Goal: Transaction & Acquisition: Purchase product/service

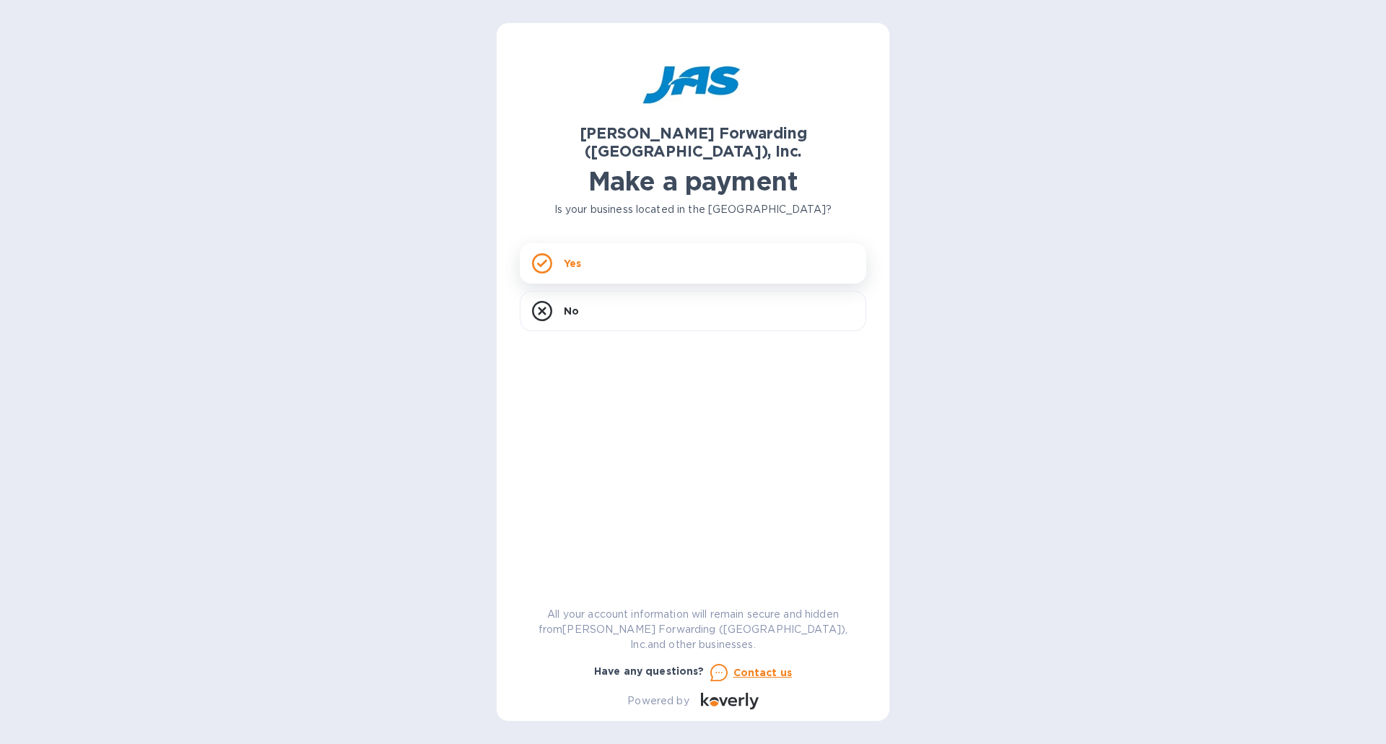
click at [615, 243] on div "Yes" at bounding box center [693, 263] width 346 height 40
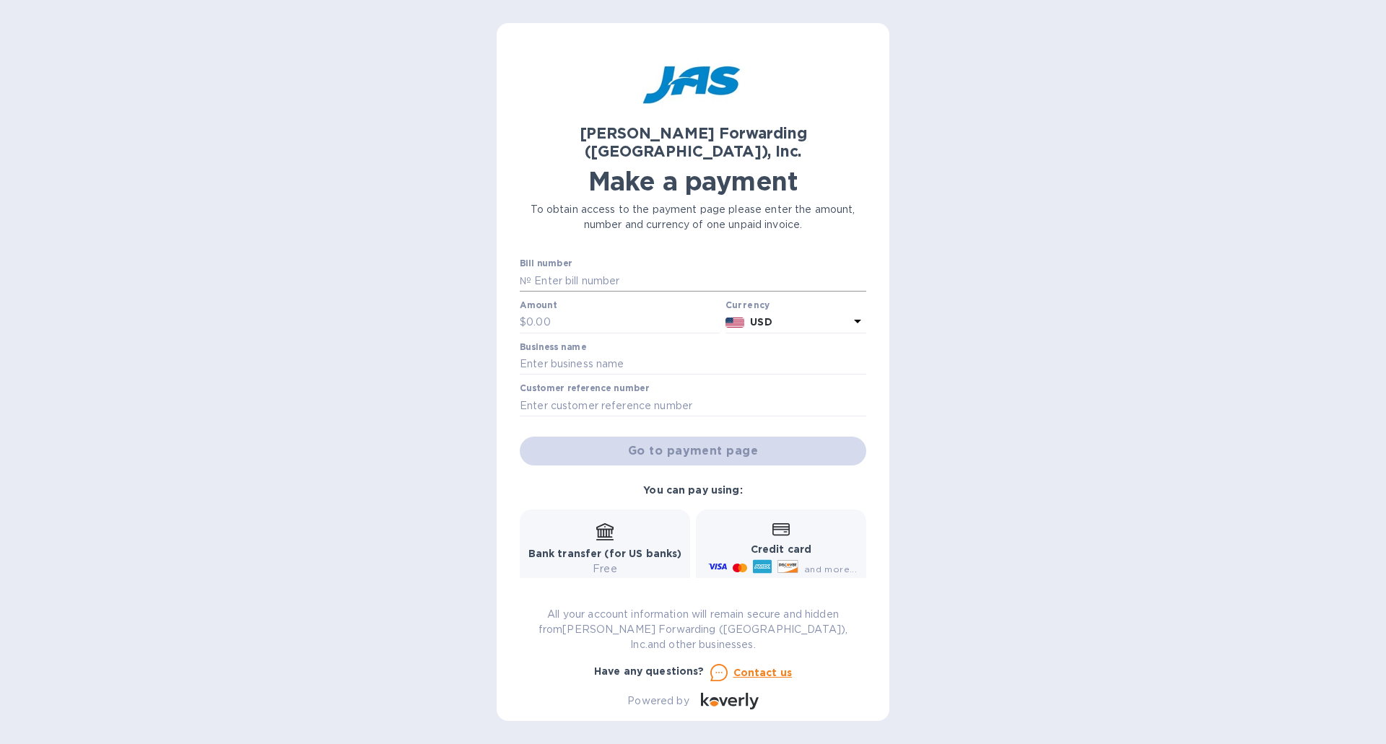
click at [605, 270] on input "text" at bounding box center [698, 281] width 335 height 22
type input "ATL503395609"
type input "221.65"
click at [652, 355] on input "text" at bounding box center [693, 365] width 346 height 22
type input "Signature Foods [GEOGRAPHIC_DATA]"
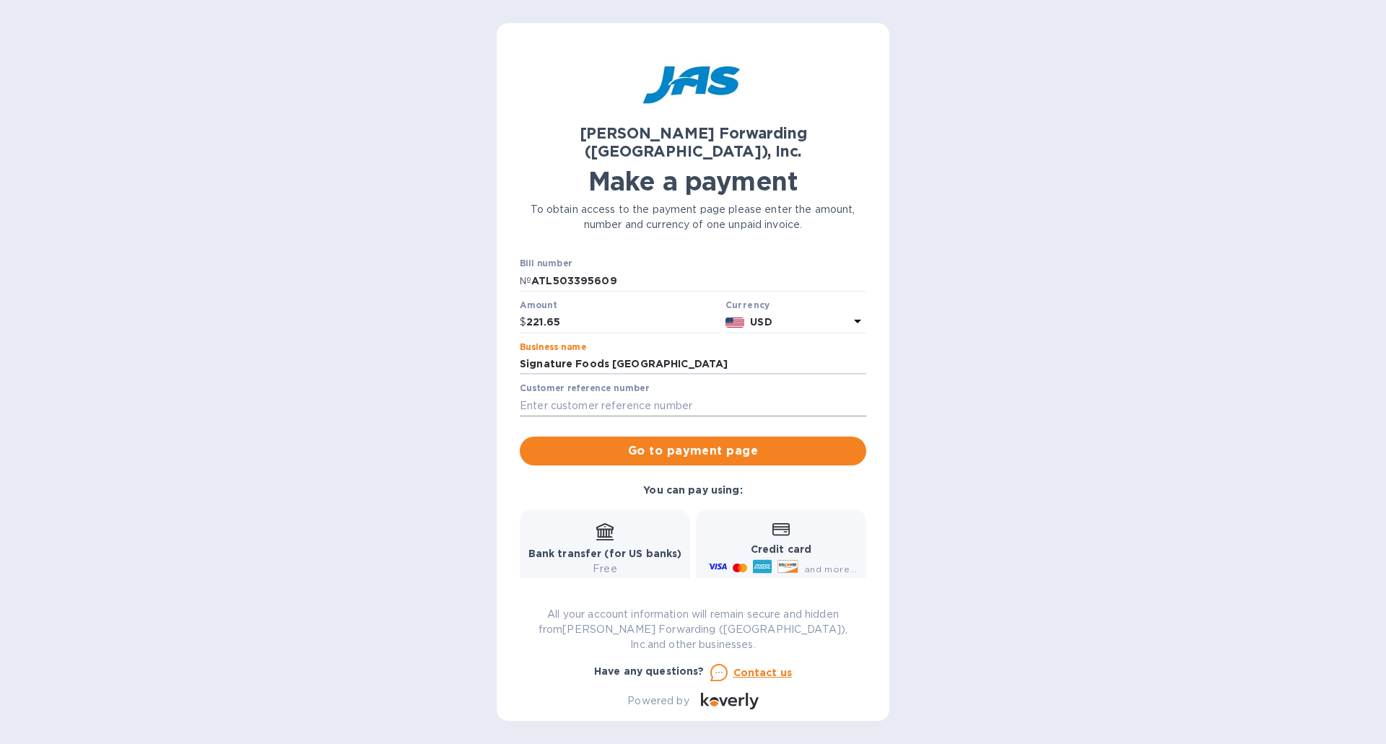
click at [643, 395] on input "text" at bounding box center [693, 406] width 346 height 22
click at [663, 395] on input "text" at bounding box center [693, 406] width 346 height 22
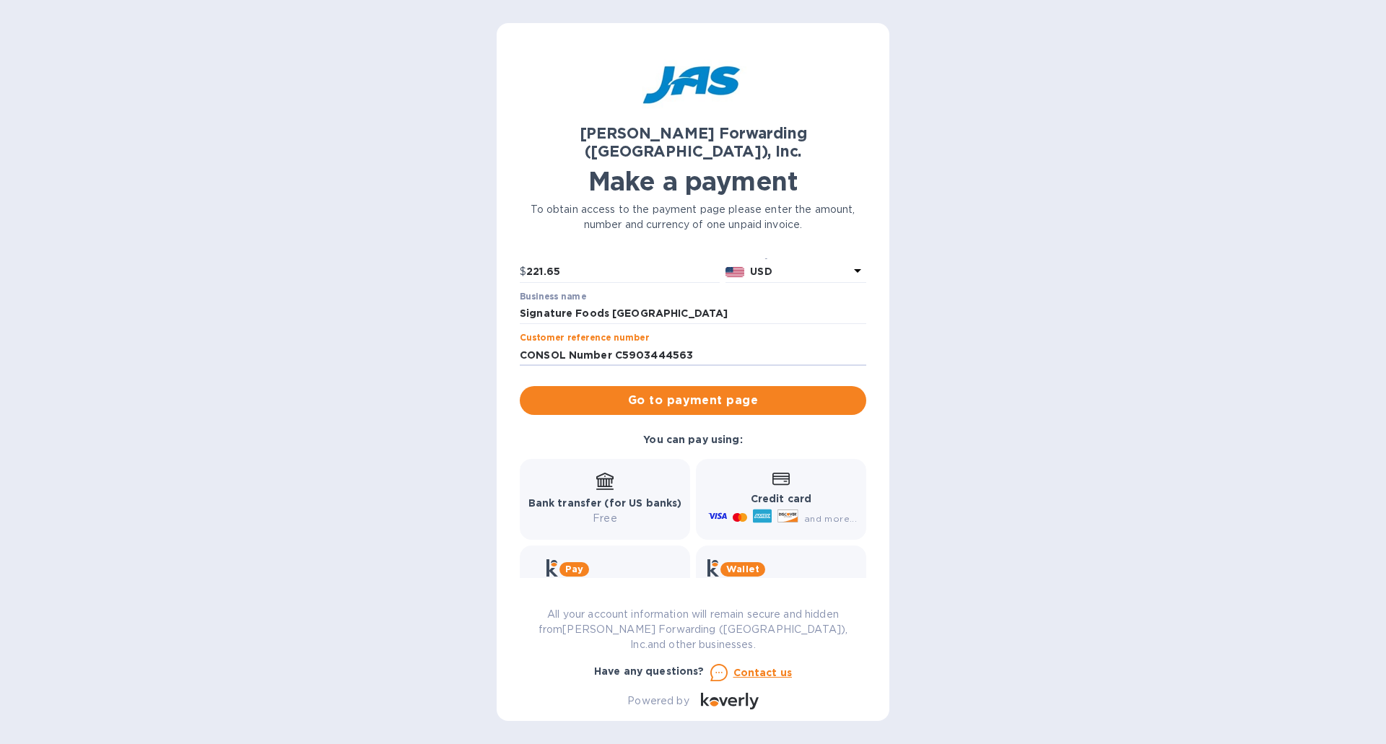
scroll to position [74, 0]
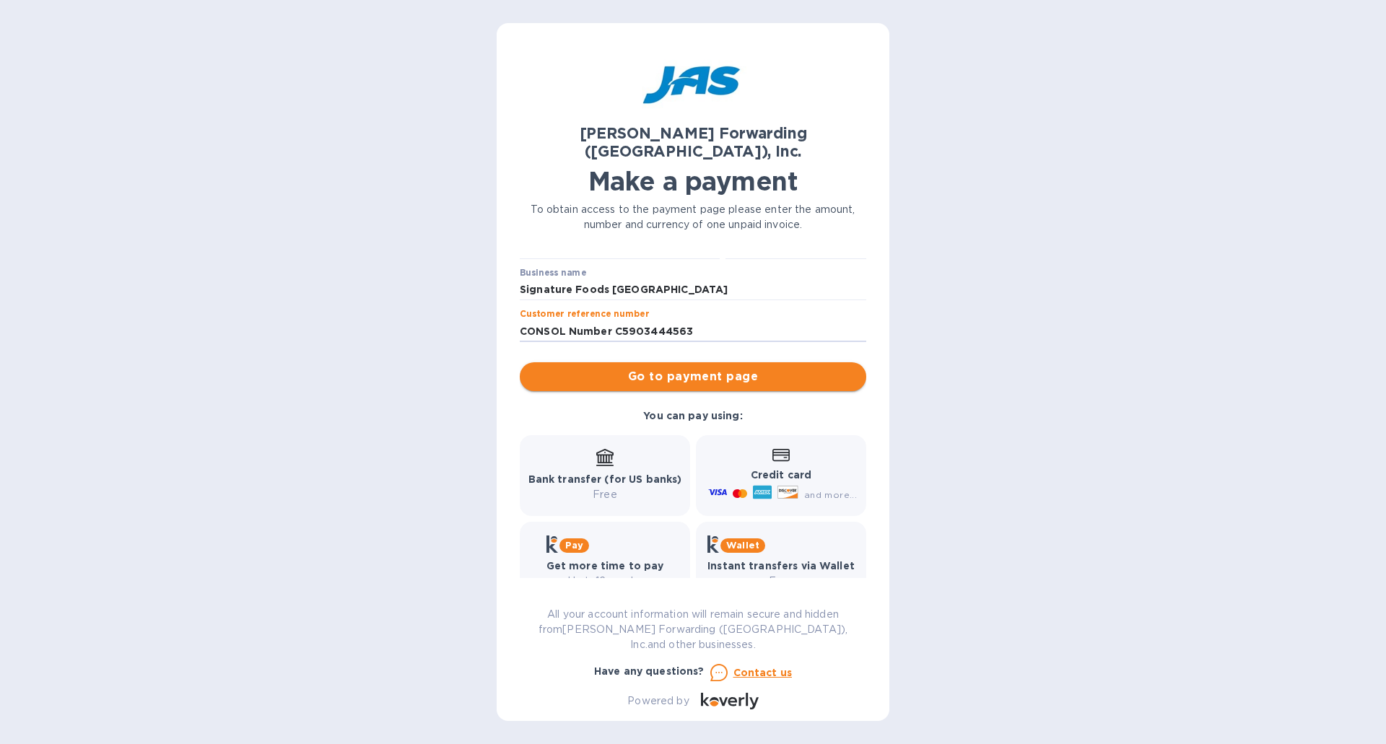
type input "CONSOL Number C5903444563"
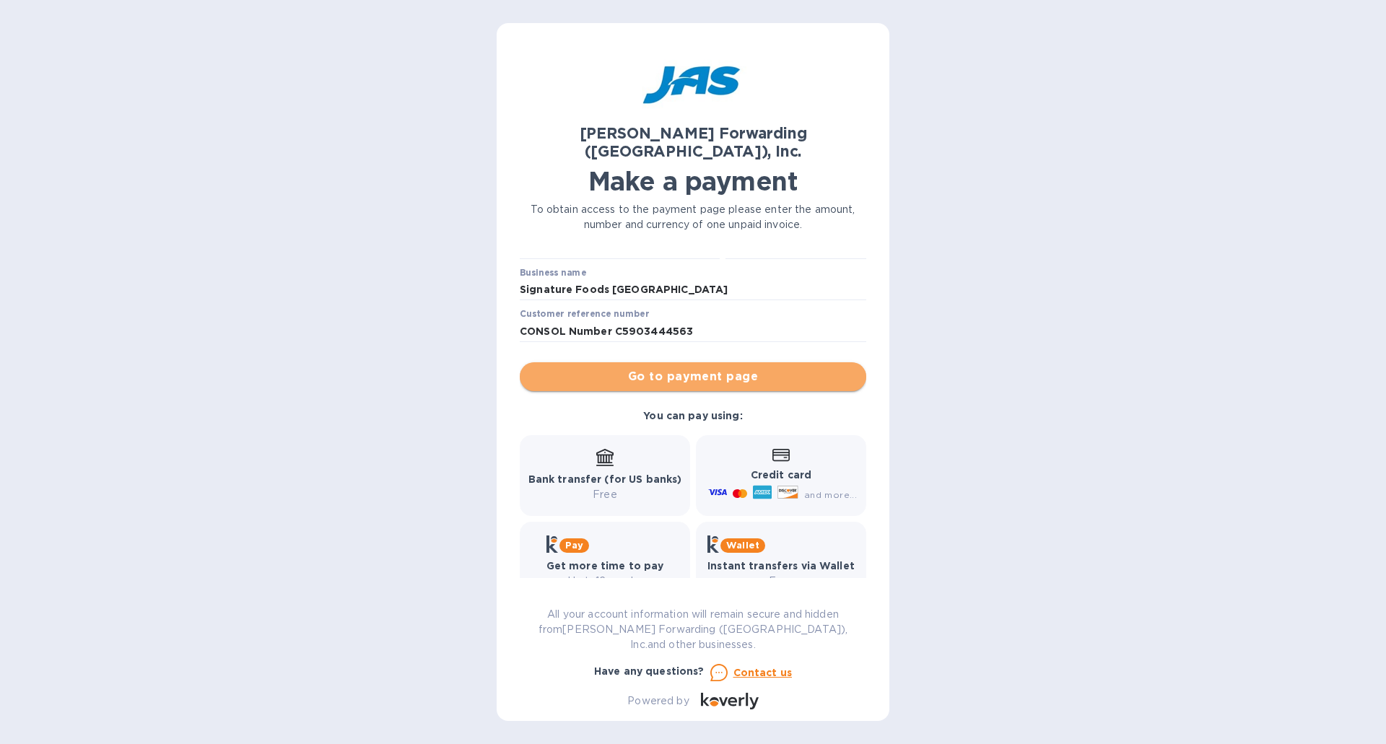
click at [722, 362] on button "Go to payment page" at bounding box center [693, 376] width 346 height 29
